Goal: Information Seeking & Learning: Learn about a topic

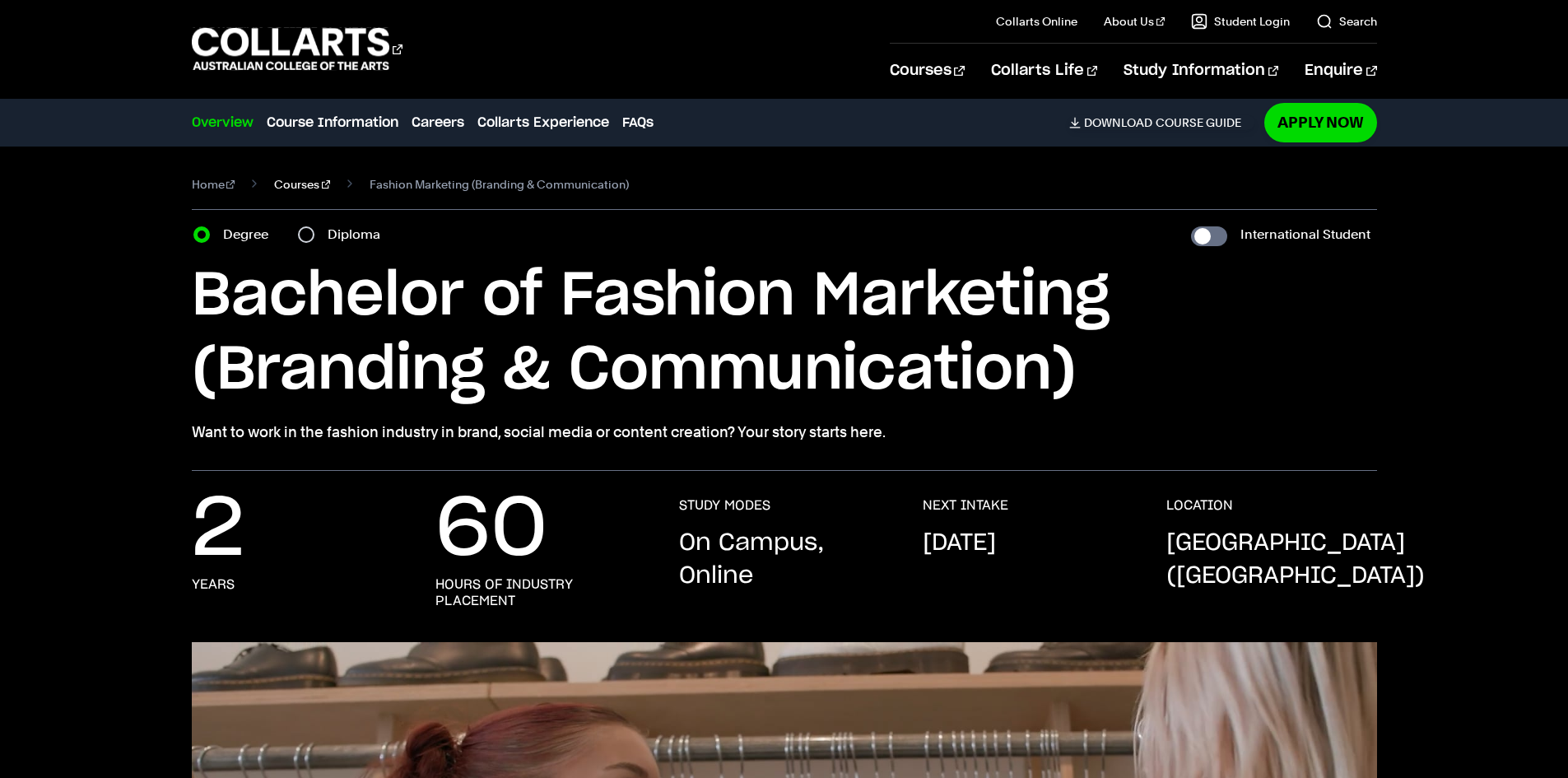
click at [288, 183] on link "Courses" at bounding box center [301, 184] width 56 height 23
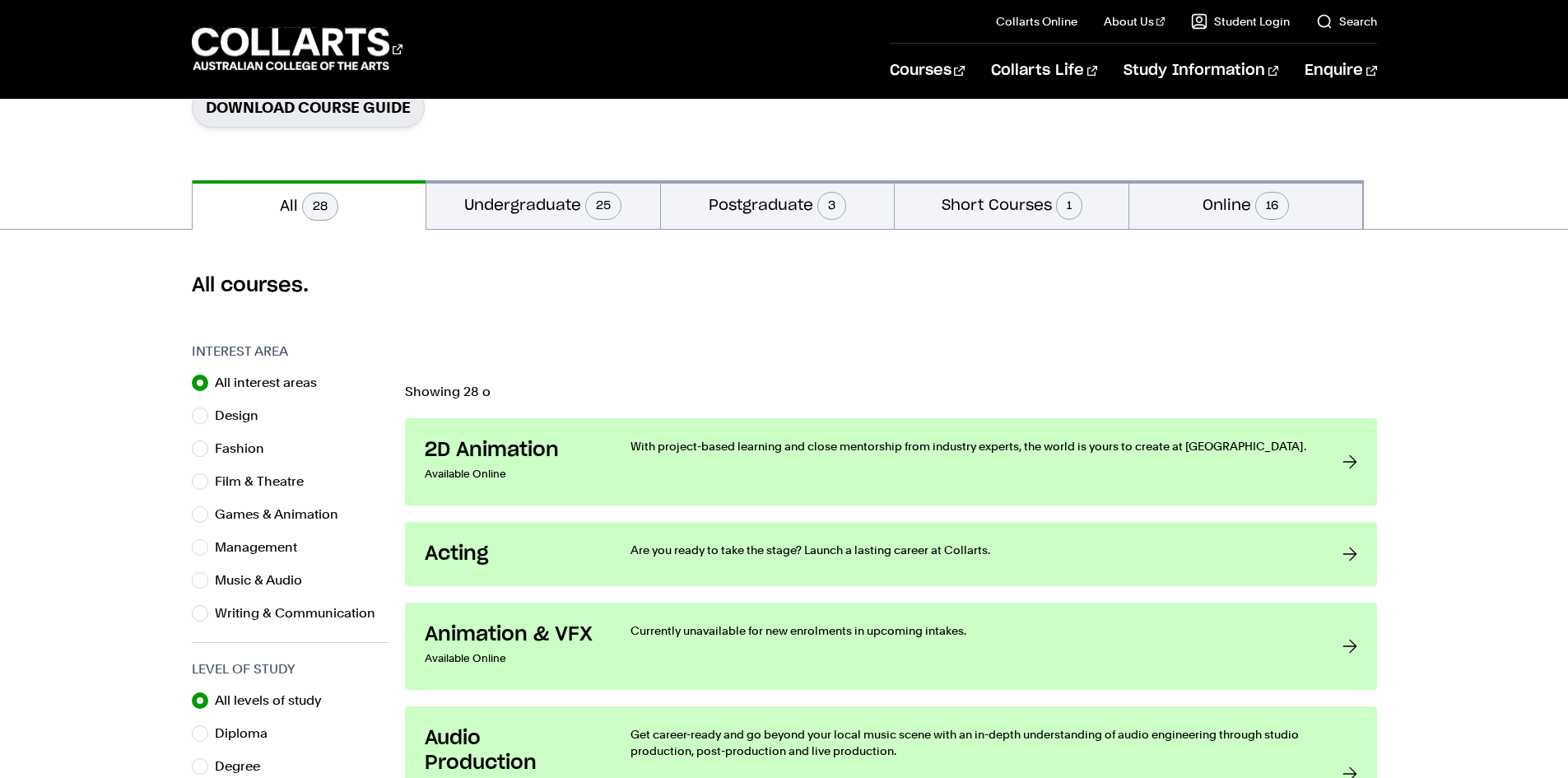
scroll to position [330, 0]
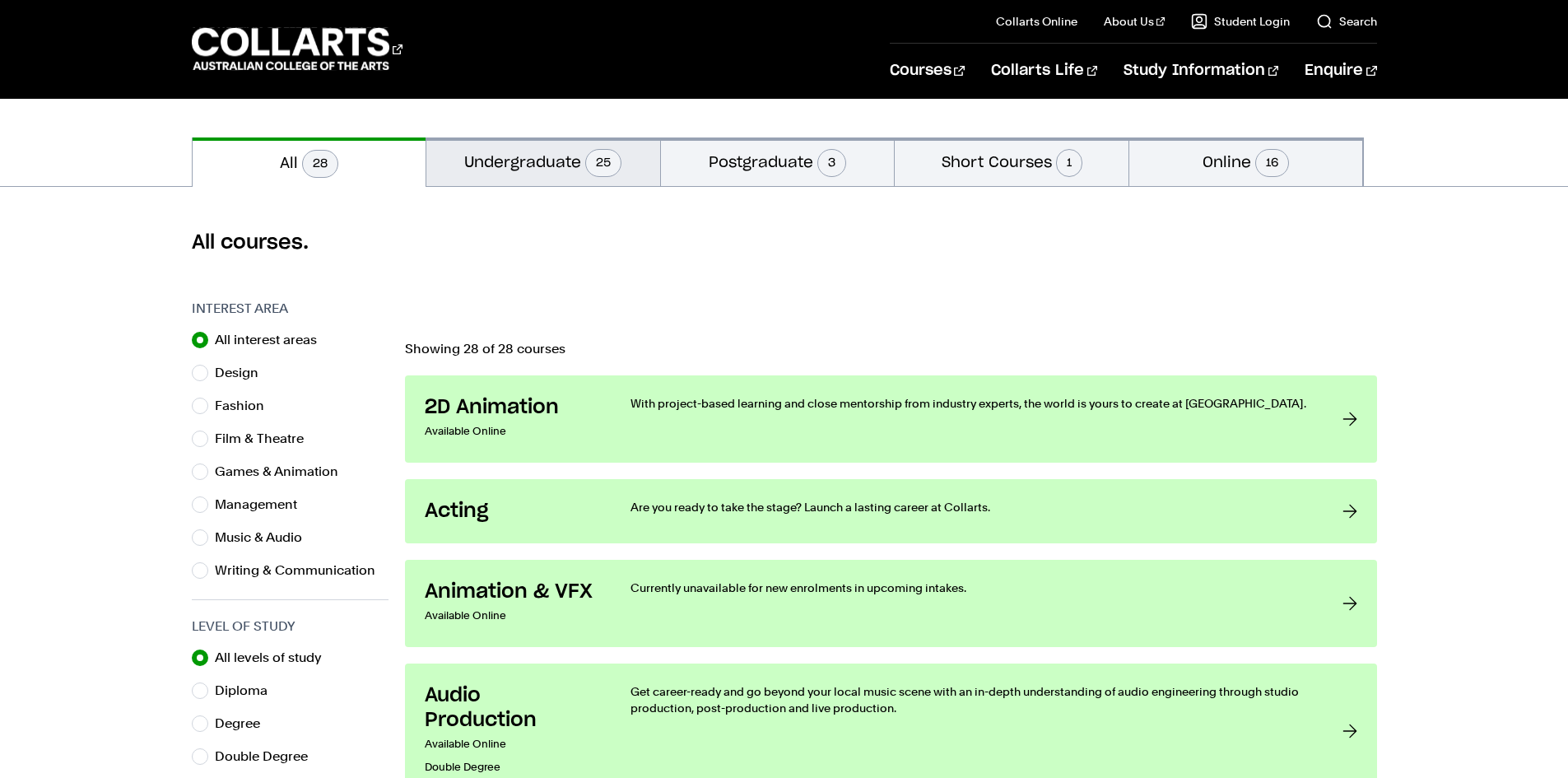
click at [457, 180] on button "Undergraduate 25" at bounding box center [543, 162] width 234 height 49
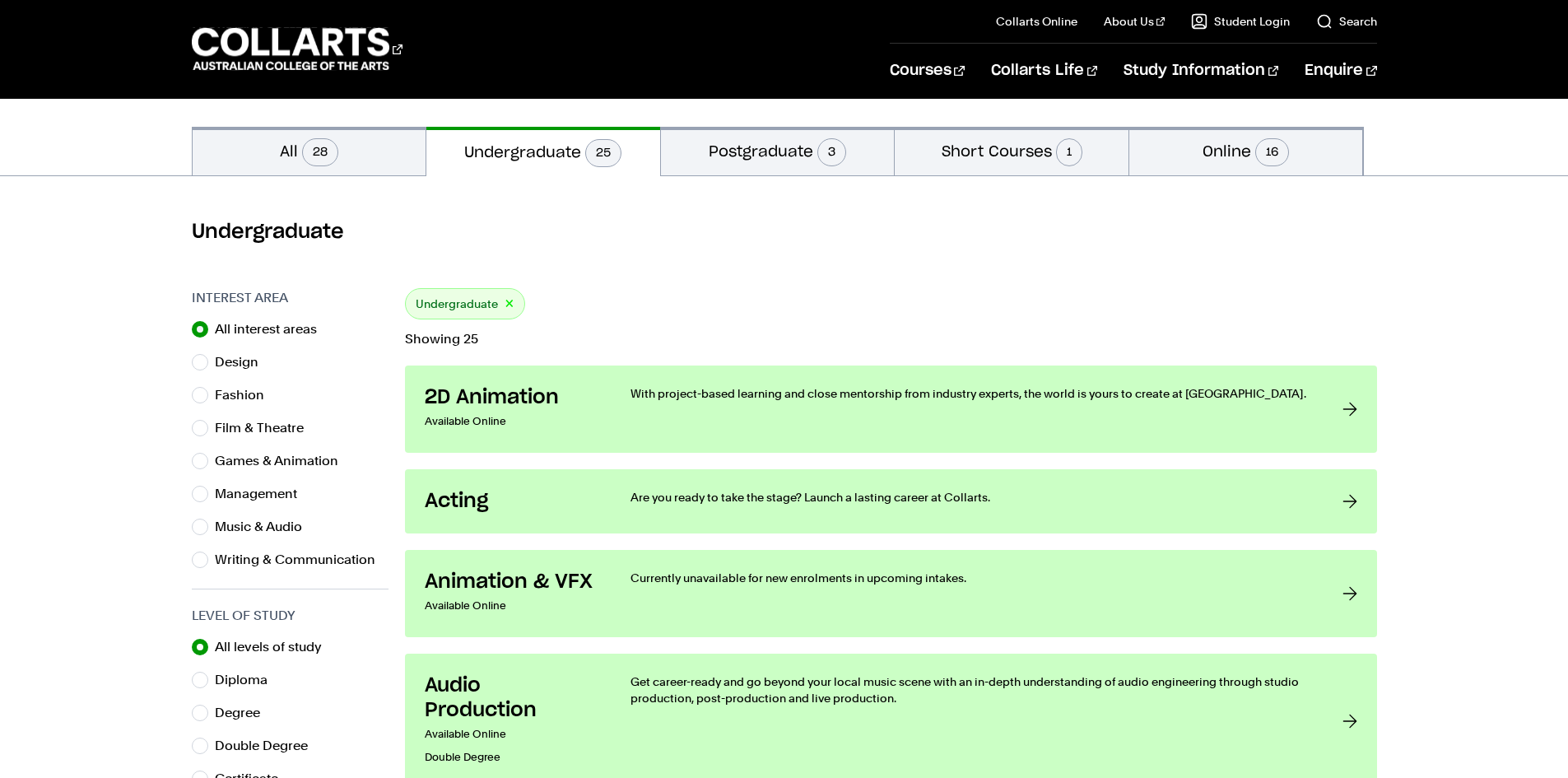
scroll to position [411, 0]
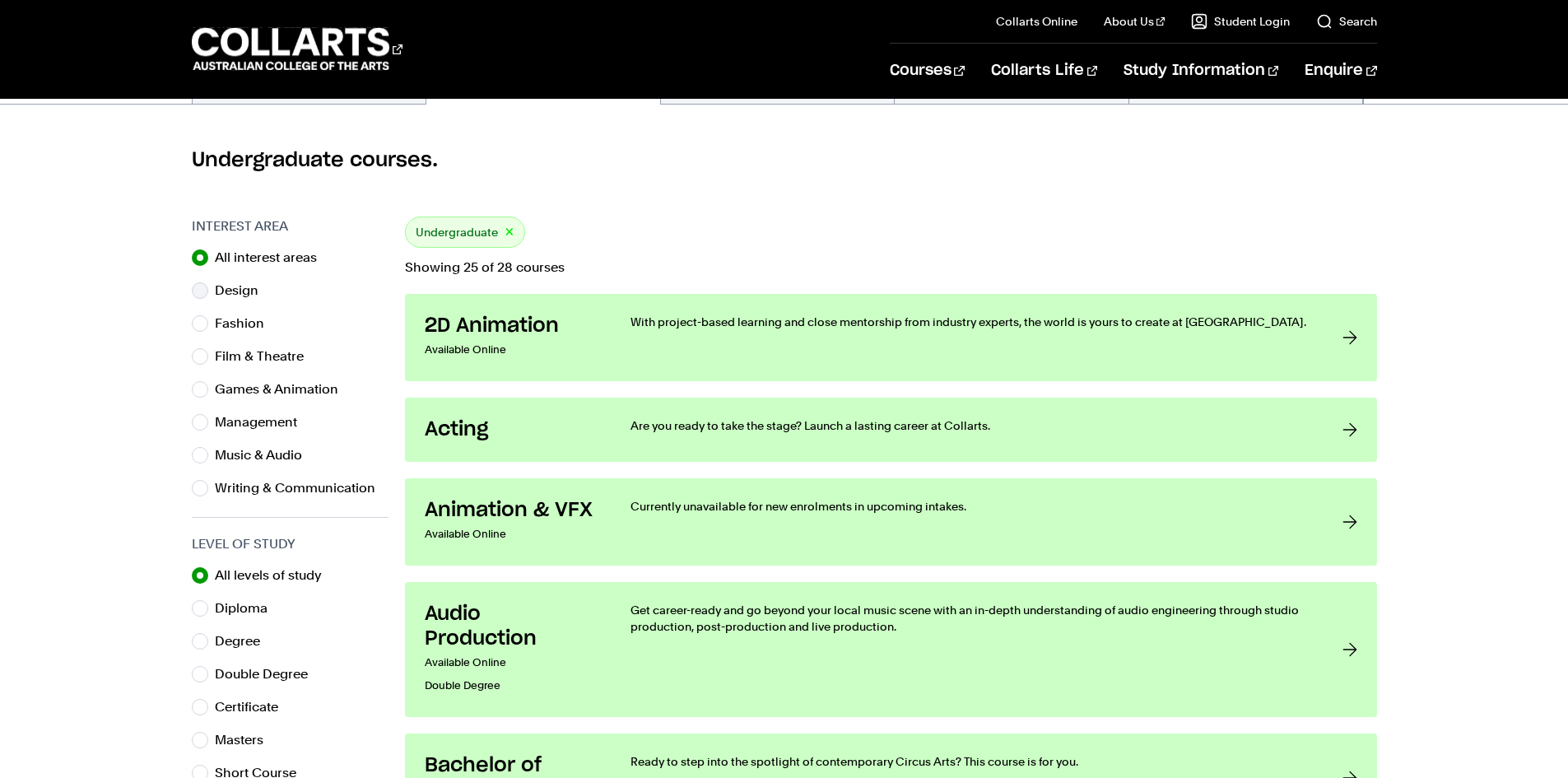
click at [234, 286] on label "Design" at bounding box center [243, 291] width 57 height 23
click at [209, 286] on input "Design" at bounding box center [200, 291] width 17 height 17
radio input "true"
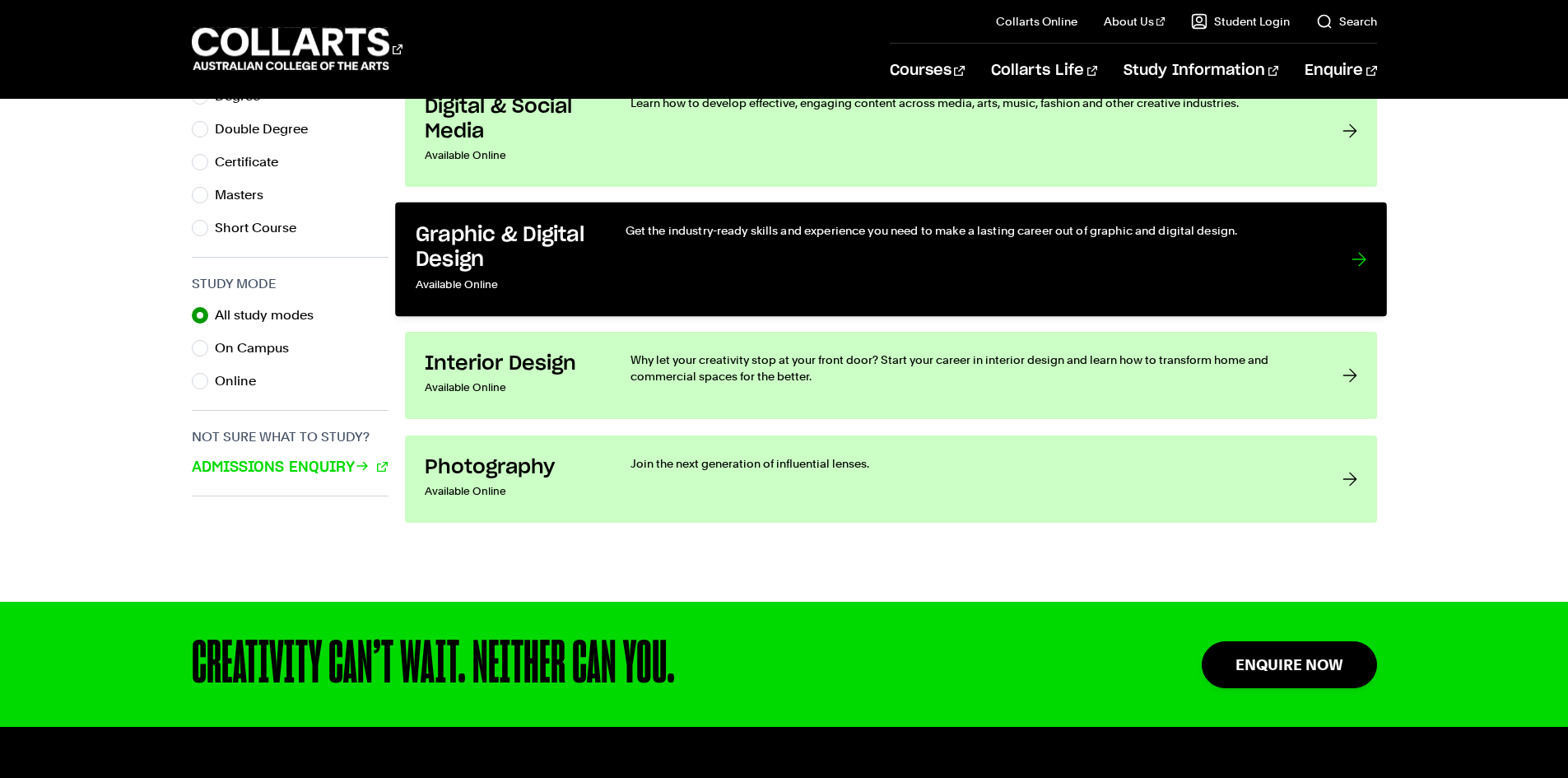
scroll to position [741, 0]
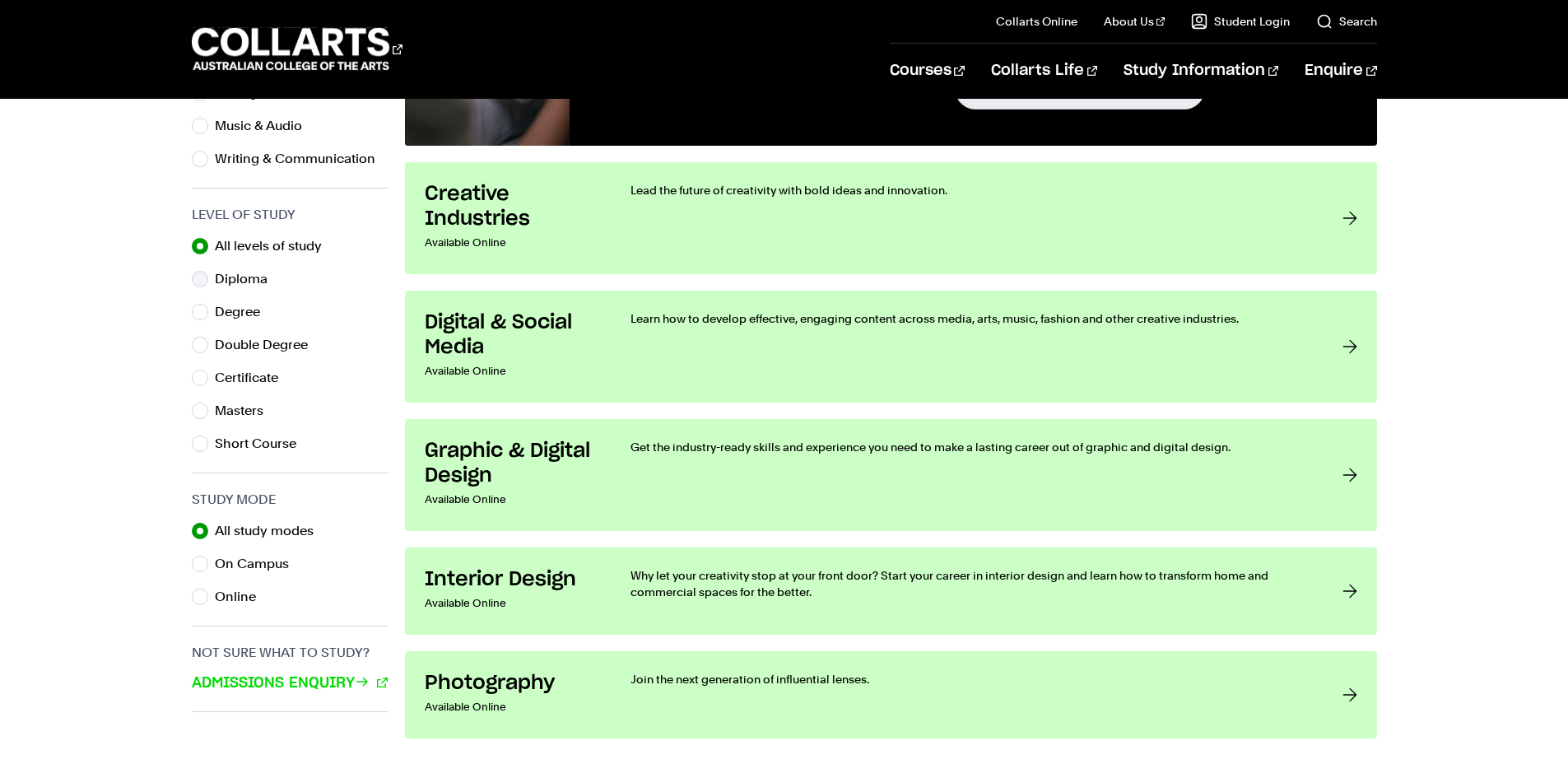
click at [236, 286] on label "Diploma" at bounding box center [248, 279] width 66 height 23
click at [210, 282] on div "Diploma" at bounding box center [290, 279] width 197 height 23
click at [197, 280] on input "Diploma" at bounding box center [200, 279] width 17 height 17
radio input "true"
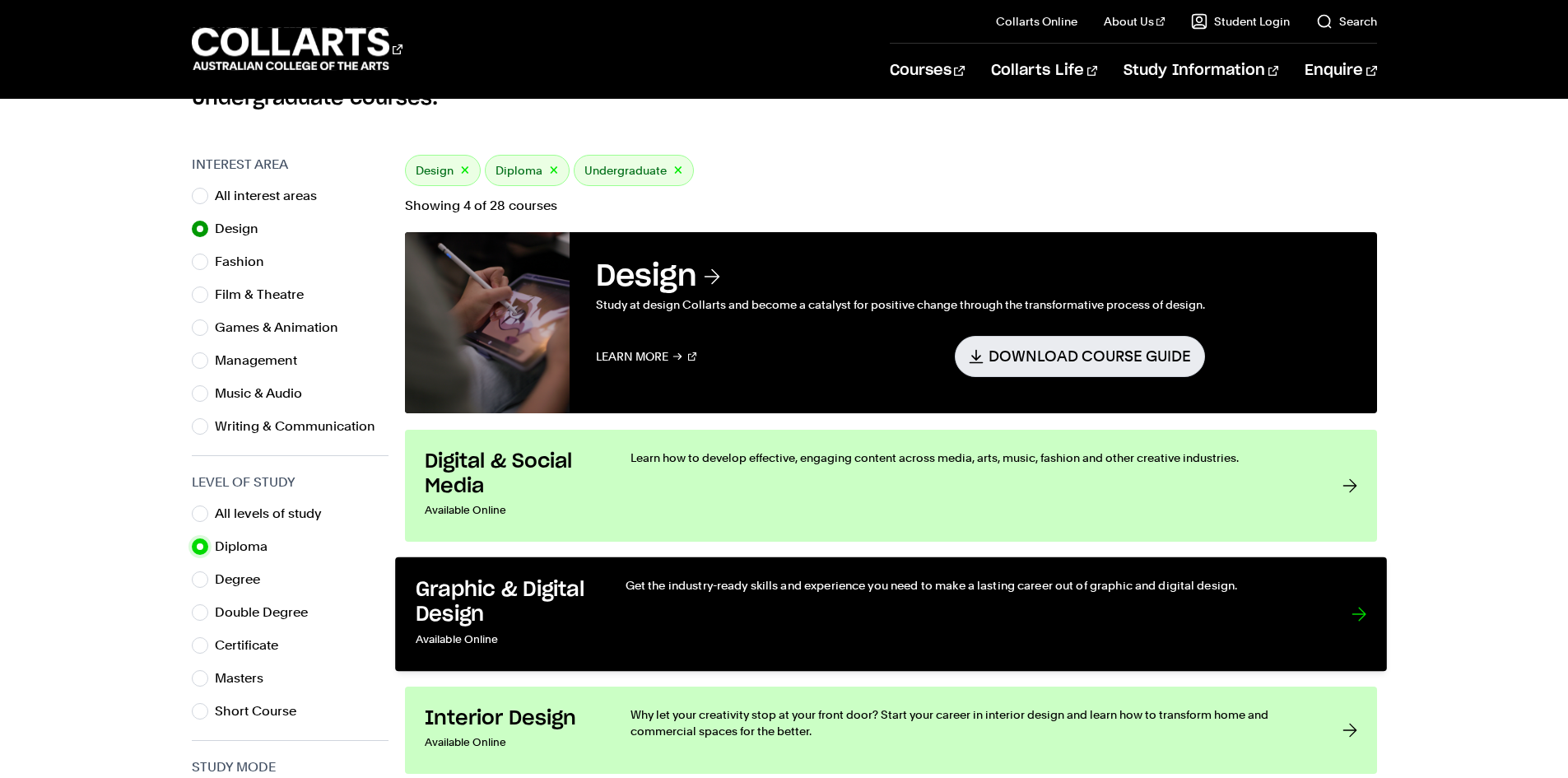
scroll to position [411, 0]
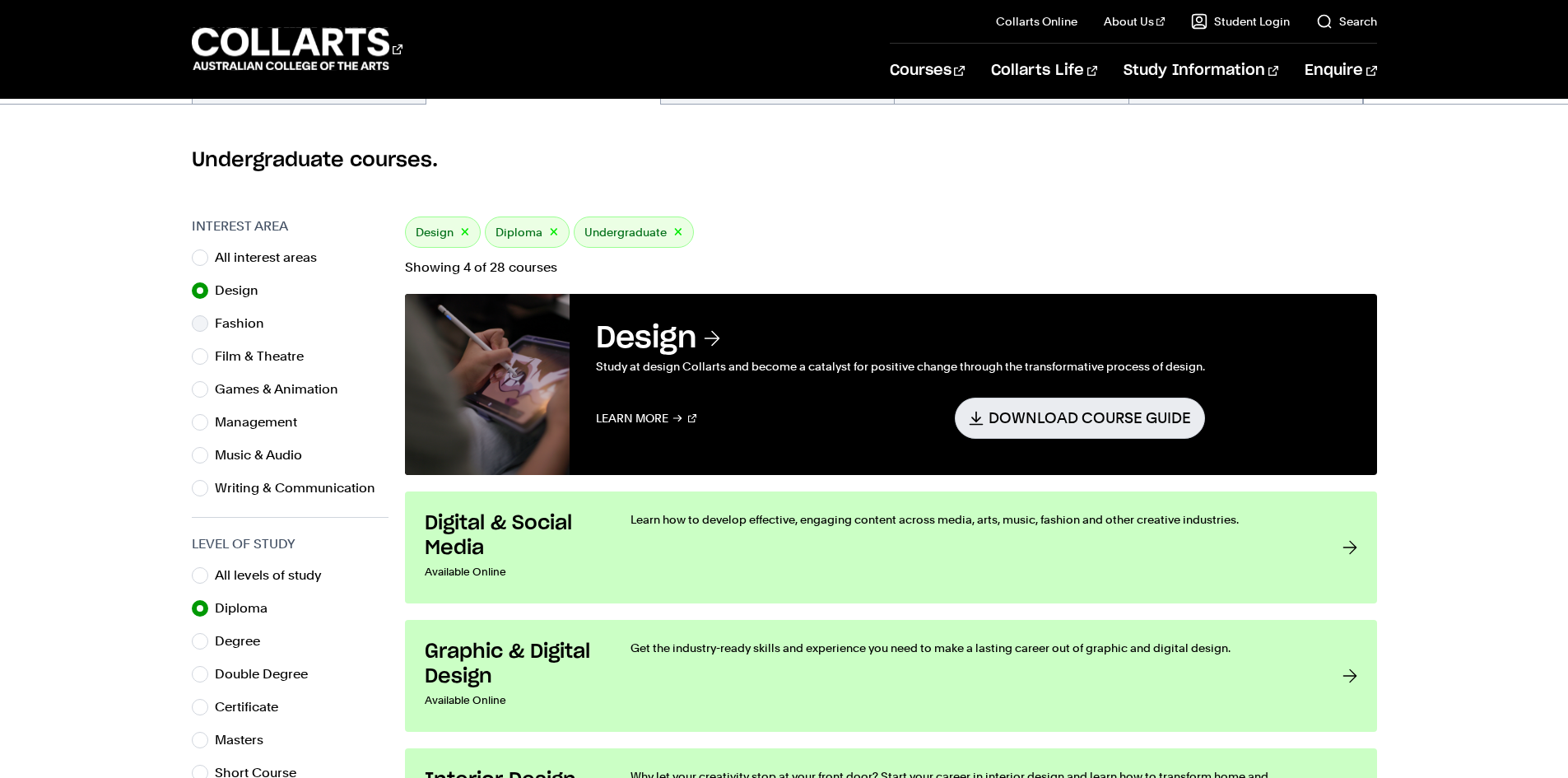
click at [233, 318] on label "Fashion" at bounding box center [246, 324] width 62 height 23
click at [209, 318] on input "Fashion" at bounding box center [200, 323] width 17 height 17
radio input "true"
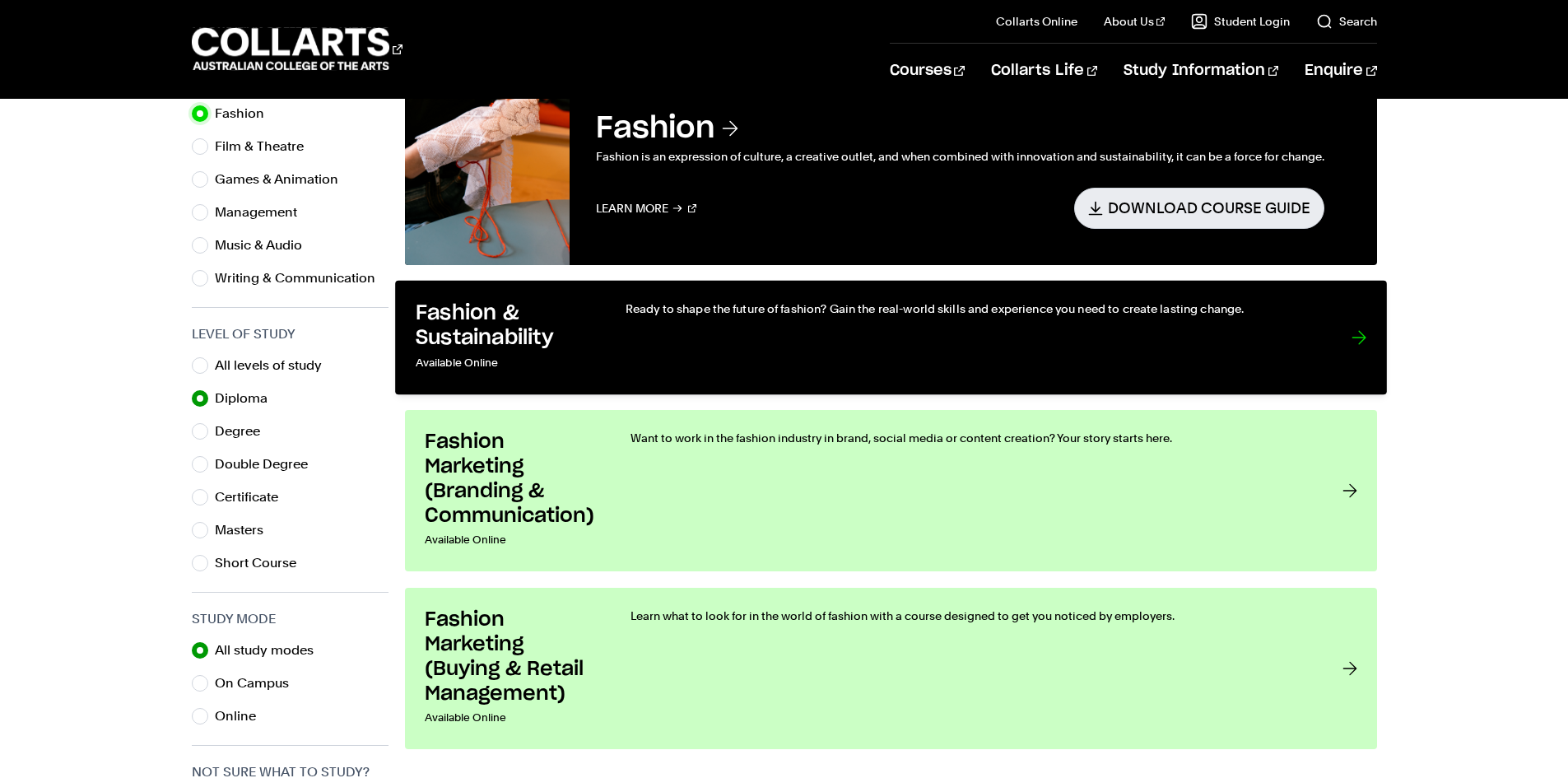
scroll to position [741, 0]
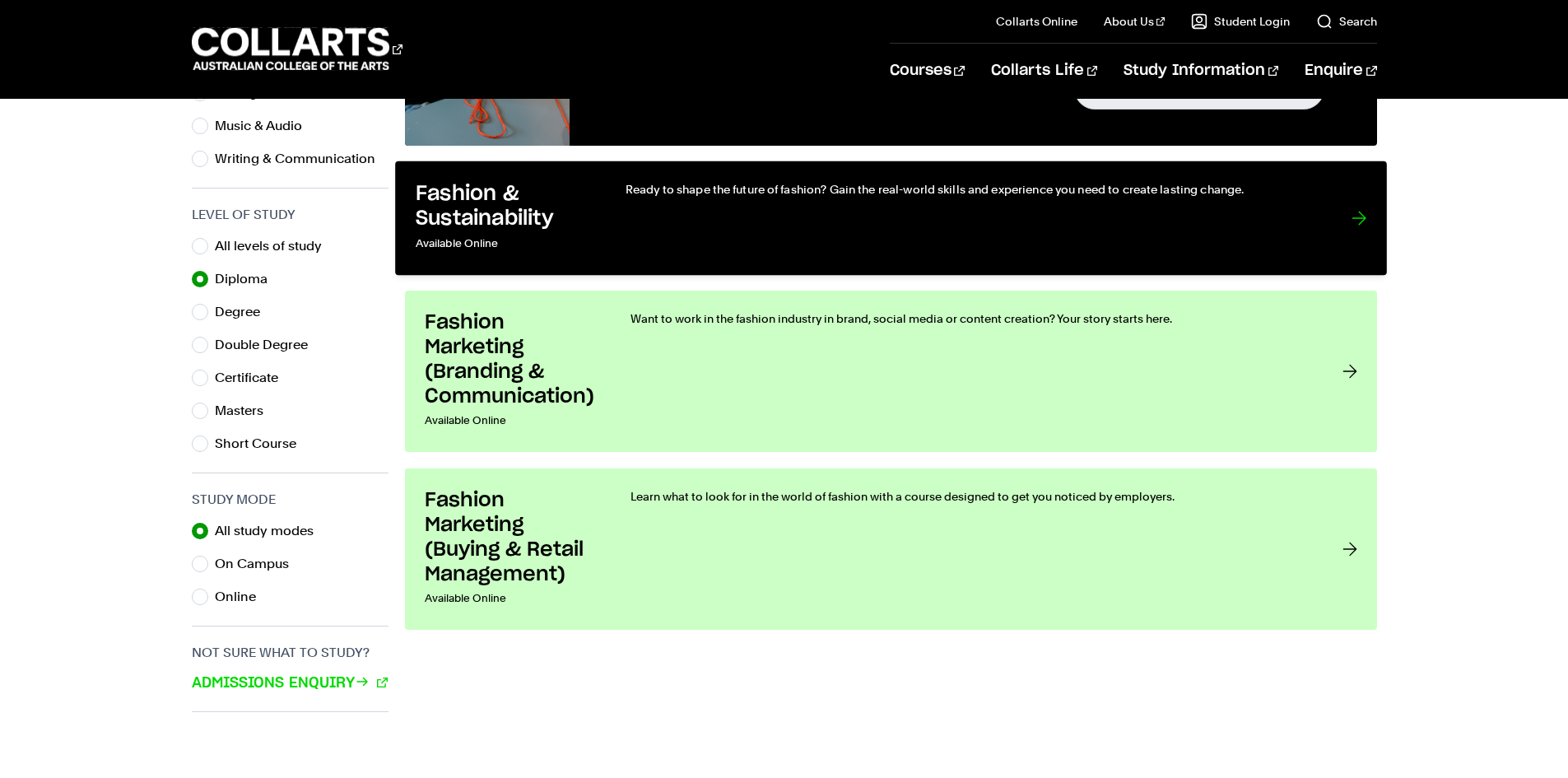
click at [489, 240] on p "Available Online" at bounding box center [503, 244] width 176 height 23
click at [1214, 225] on div "Ready to shape the future of fashion? Gain the real-world skills and experience…" at bounding box center [971, 218] width 692 height 74
click at [513, 234] on p "Available Online" at bounding box center [503, 244] width 176 height 23
click at [1358, 214] on div at bounding box center [1358, 218] width 15 height 74
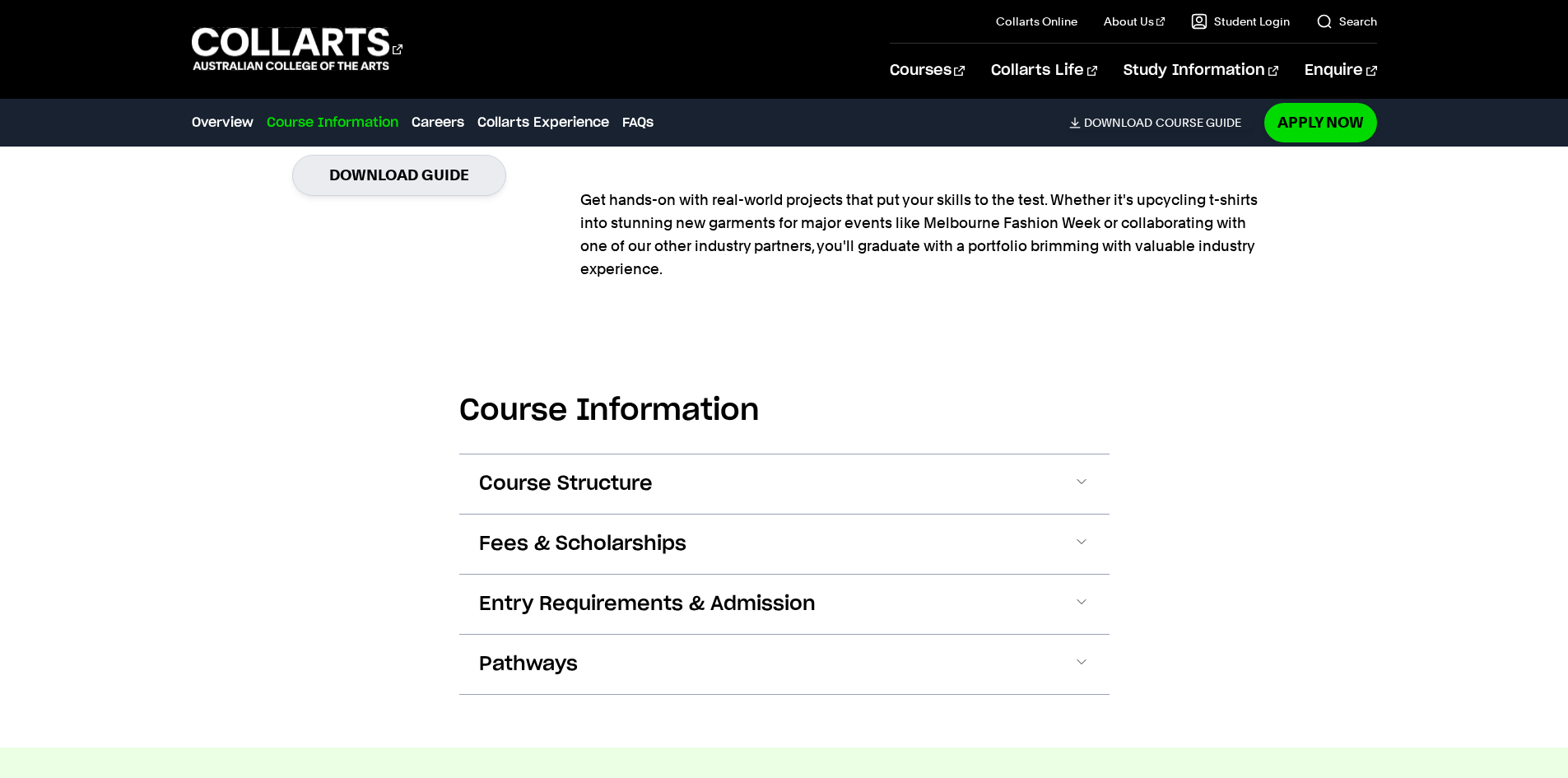
scroll to position [1482, 0]
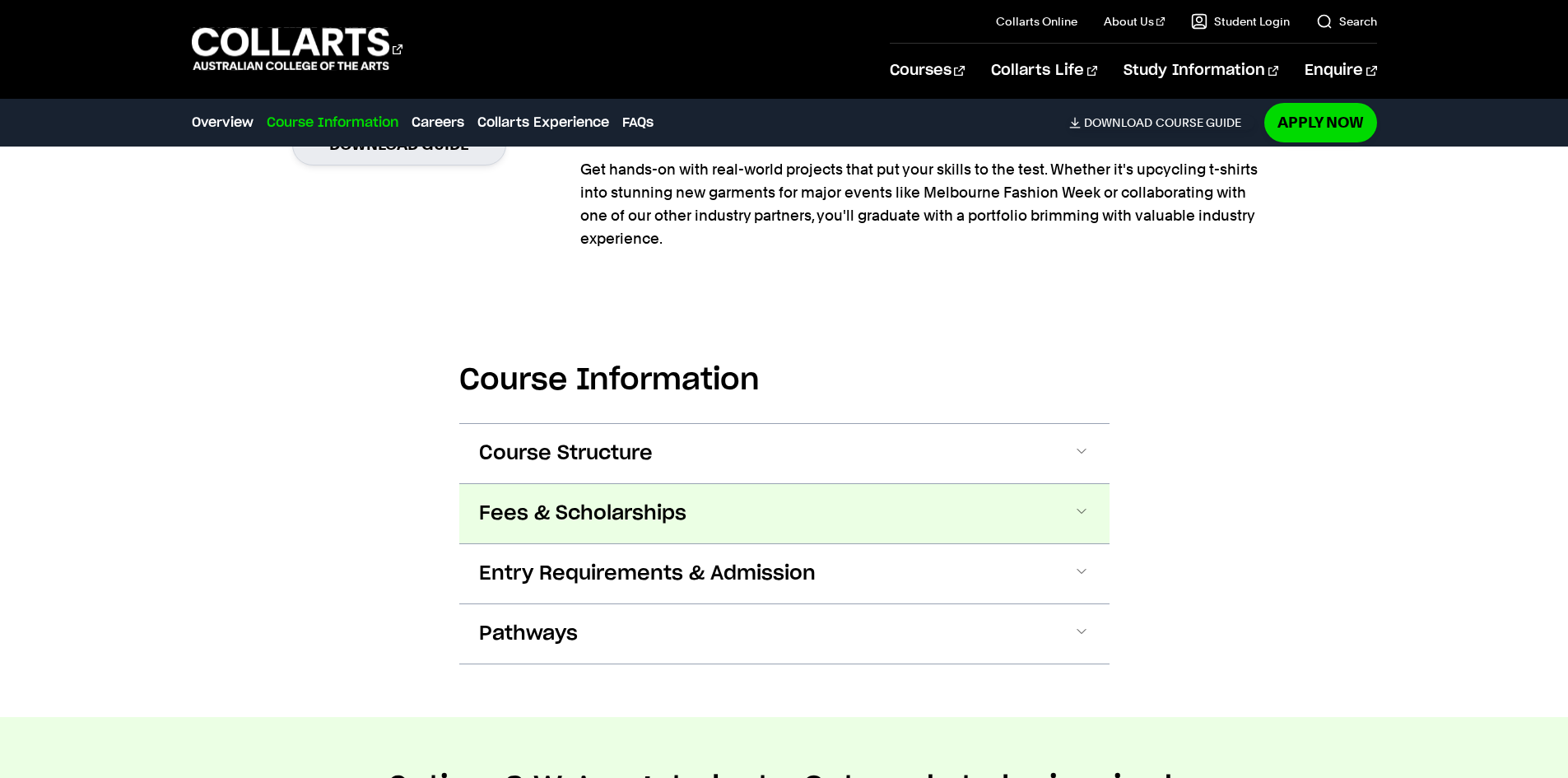
click at [665, 495] on button "Fees & Scholarships" at bounding box center [784, 513] width 650 height 59
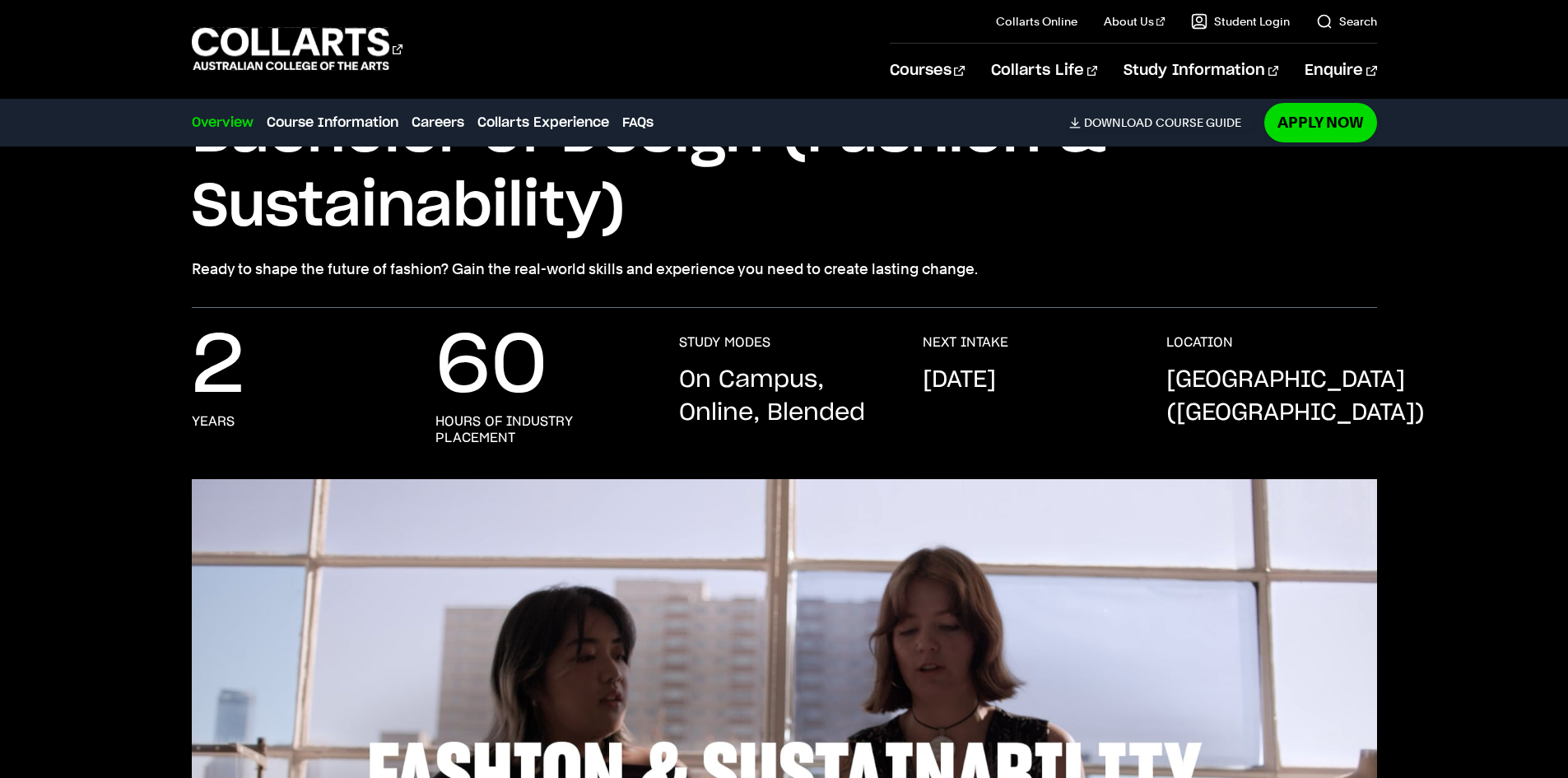
scroll to position [0, 0]
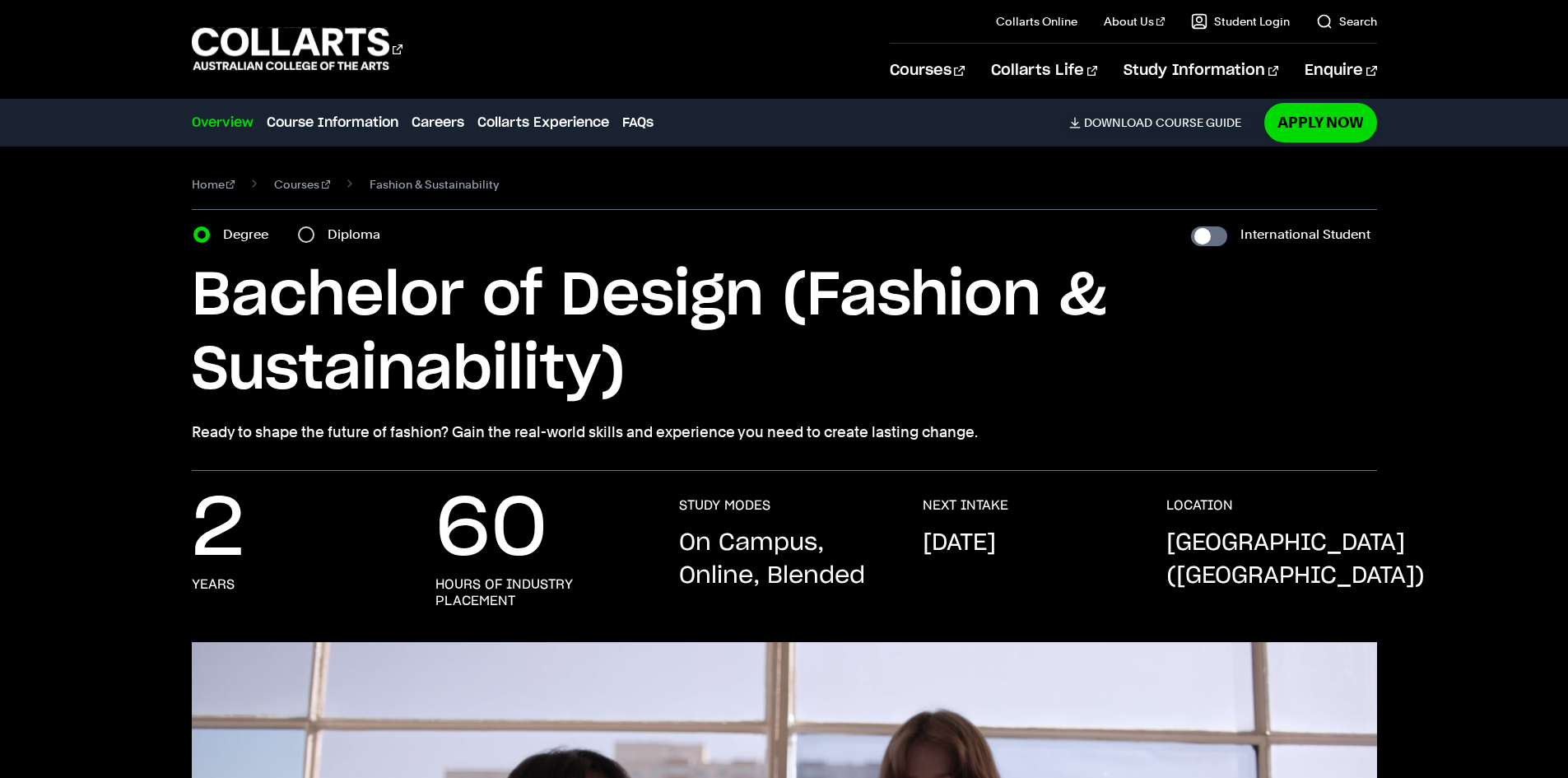
click at [314, 239] on div "Diploma" at bounding box center [344, 235] width 93 height 23
click at [304, 237] on input "Diploma" at bounding box center [306, 234] width 17 height 17
radio input "true"
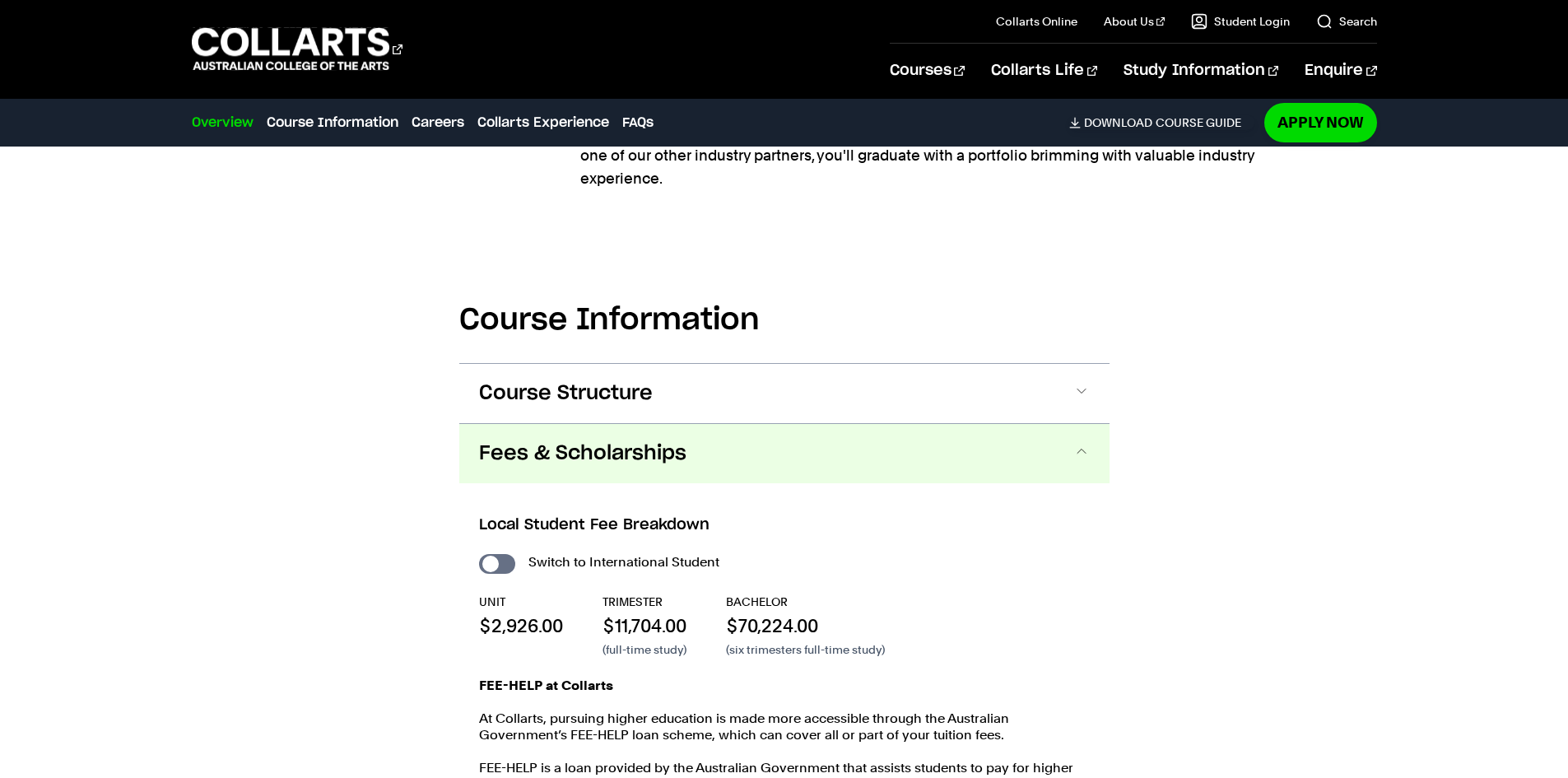
scroll to position [1482, 0]
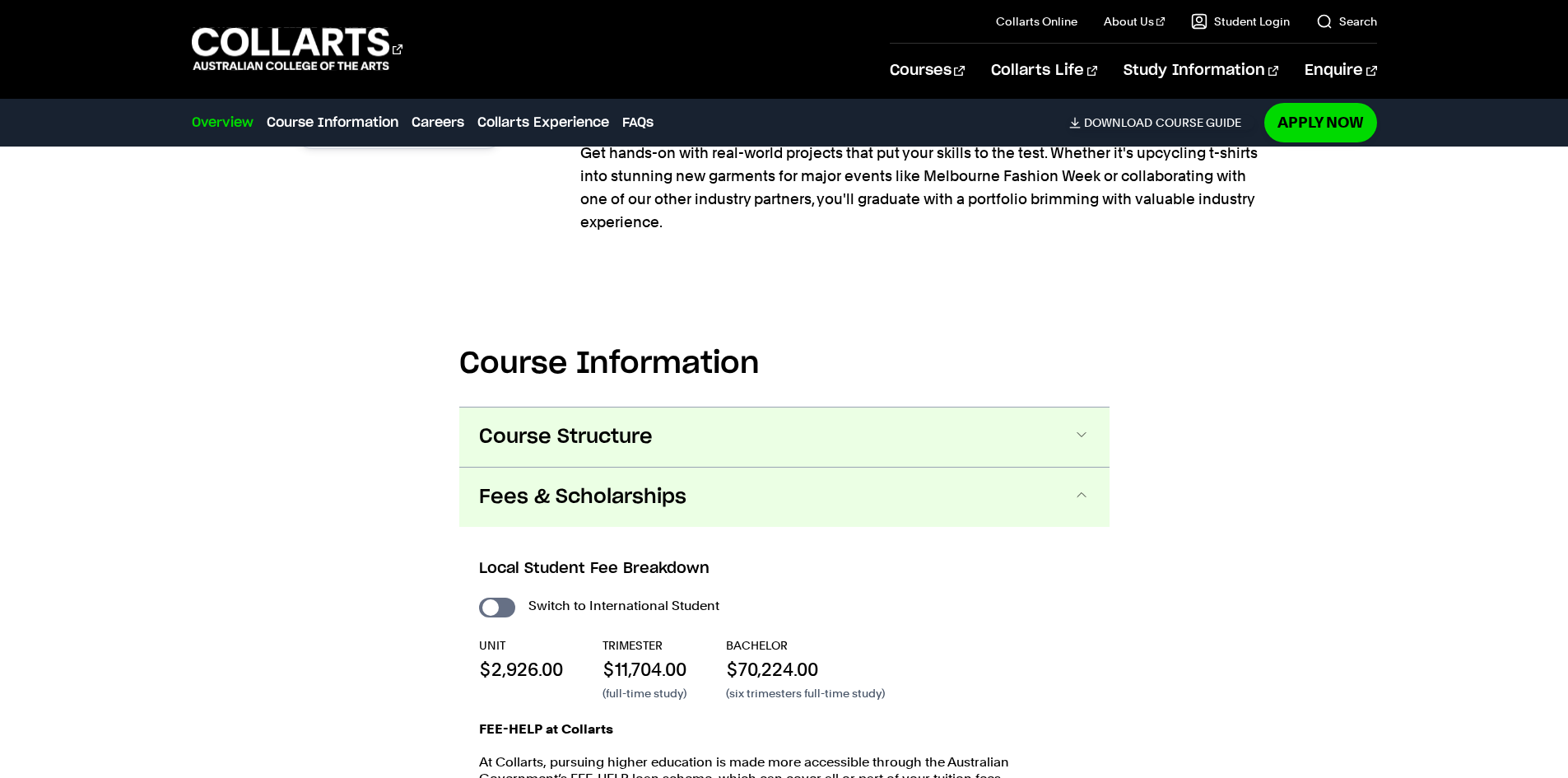
click at [631, 422] on button "Course Structure" at bounding box center [784, 437] width 650 height 59
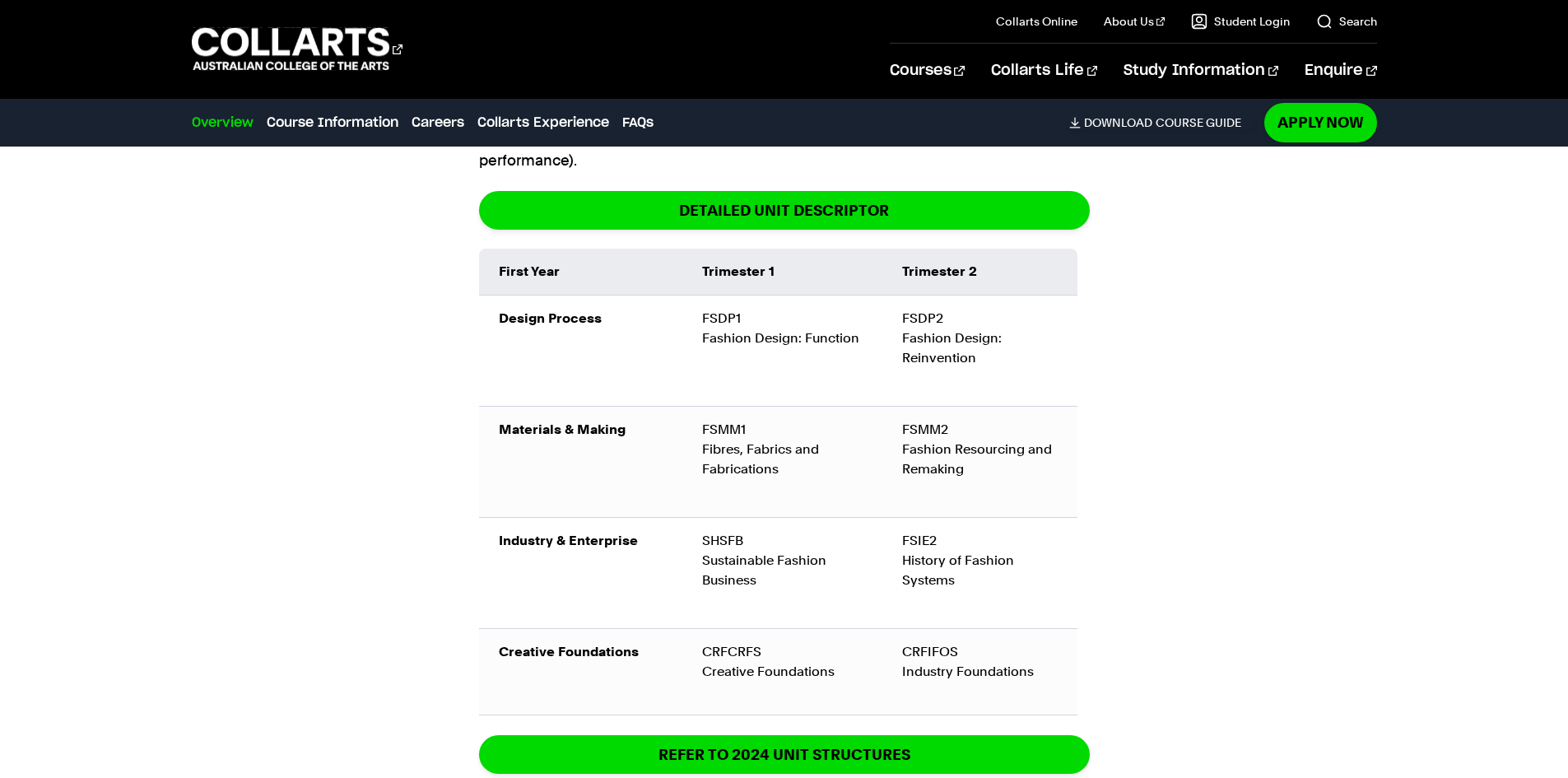
scroll to position [1906, 0]
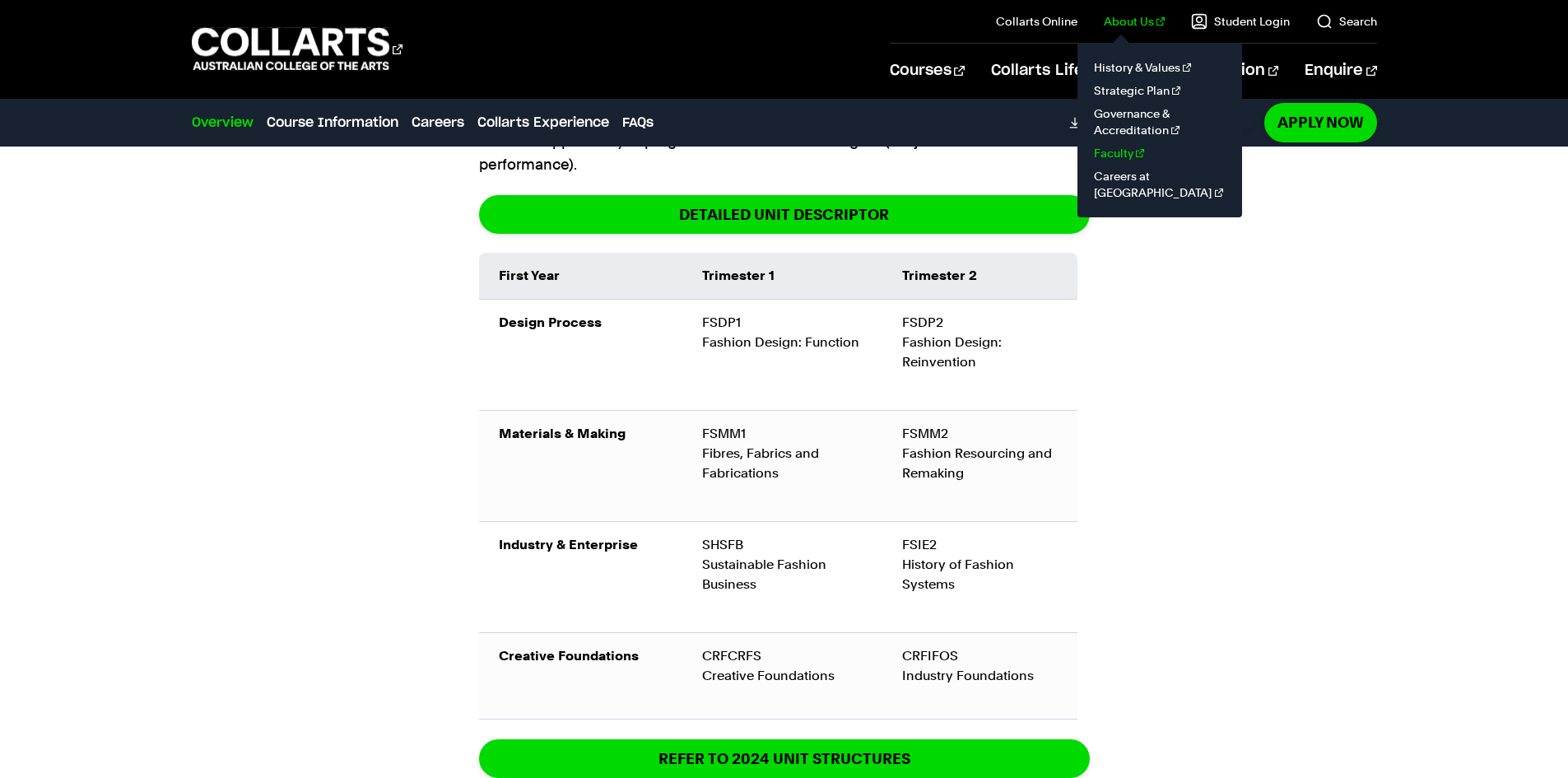
click at [1117, 152] on link "Faculty" at bounding box center [1160, 153] width 138 height 23
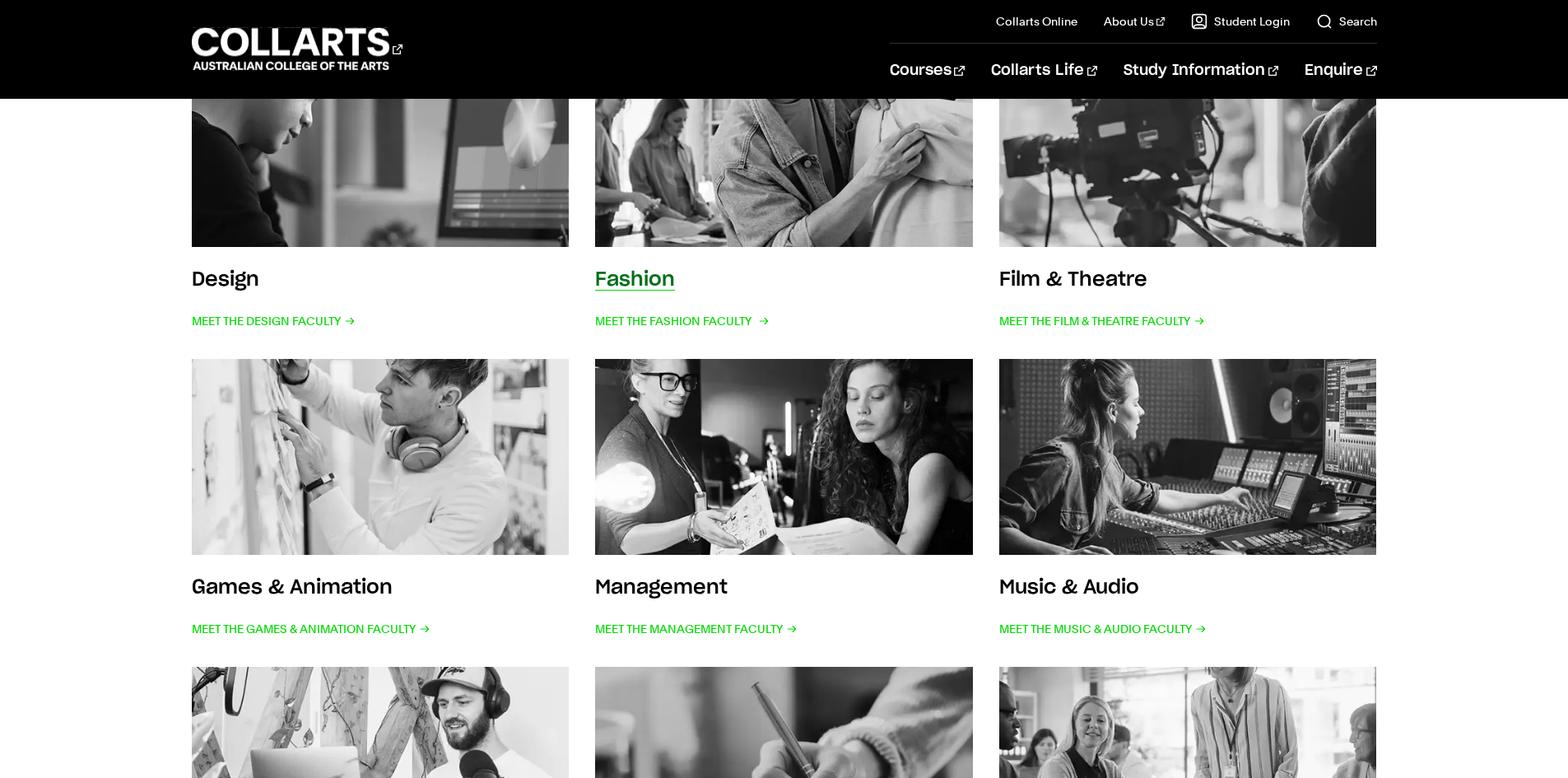
click at [696, 236] on img at bounding box center [784, 148] width 415 height 215
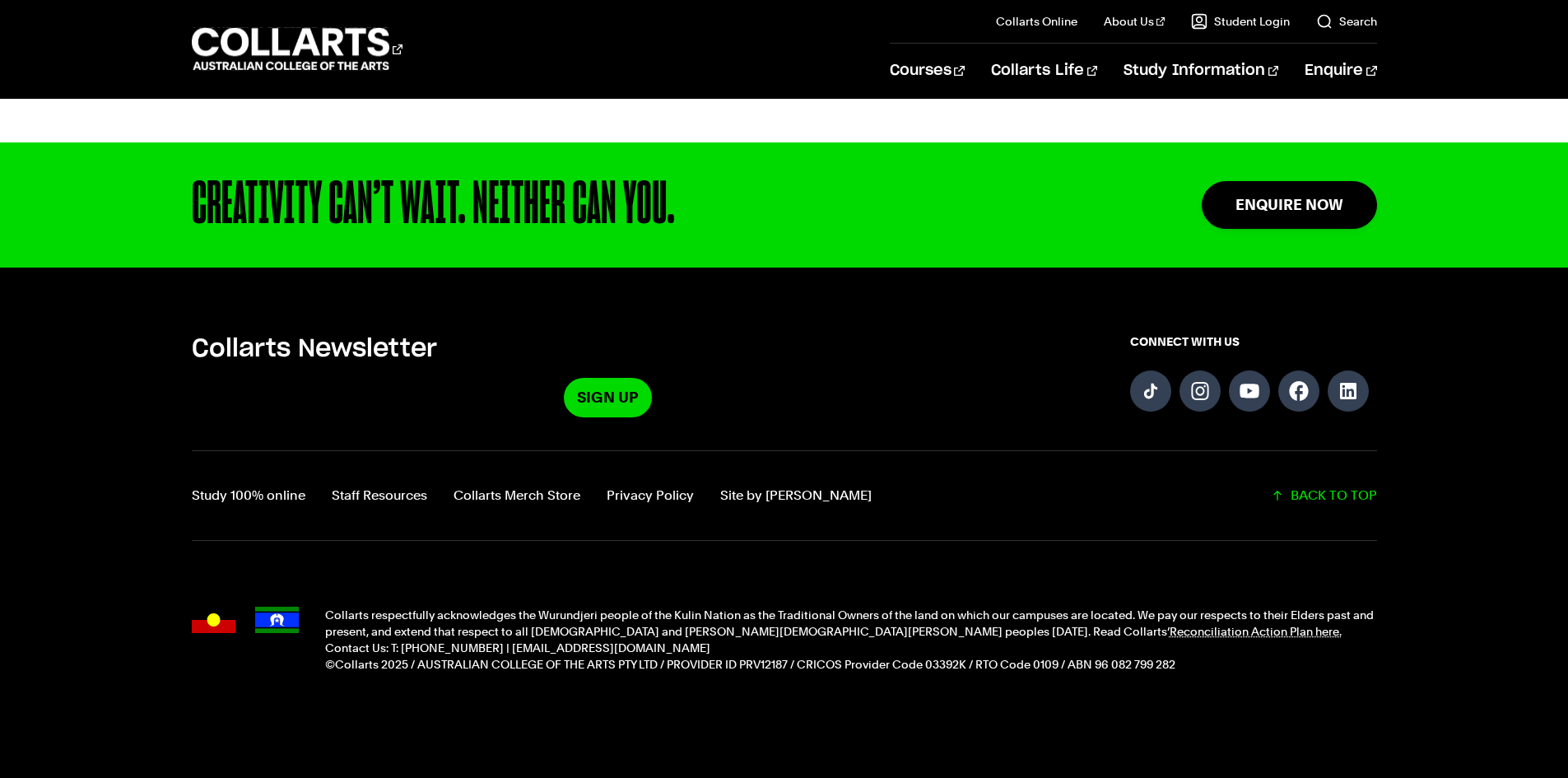
scroll to position [3712, 0]
